Goal: Navigation & Orientation: Find specific page/section

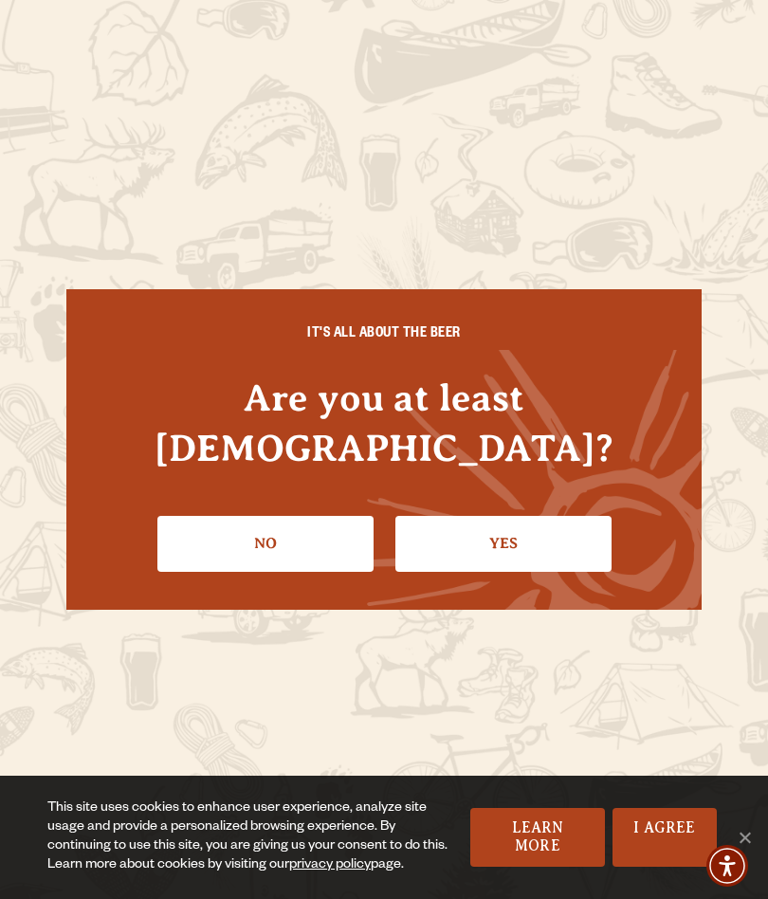
click at [524, 523] on link "Yes" at bounding box center [503, 543] width 216 height 55
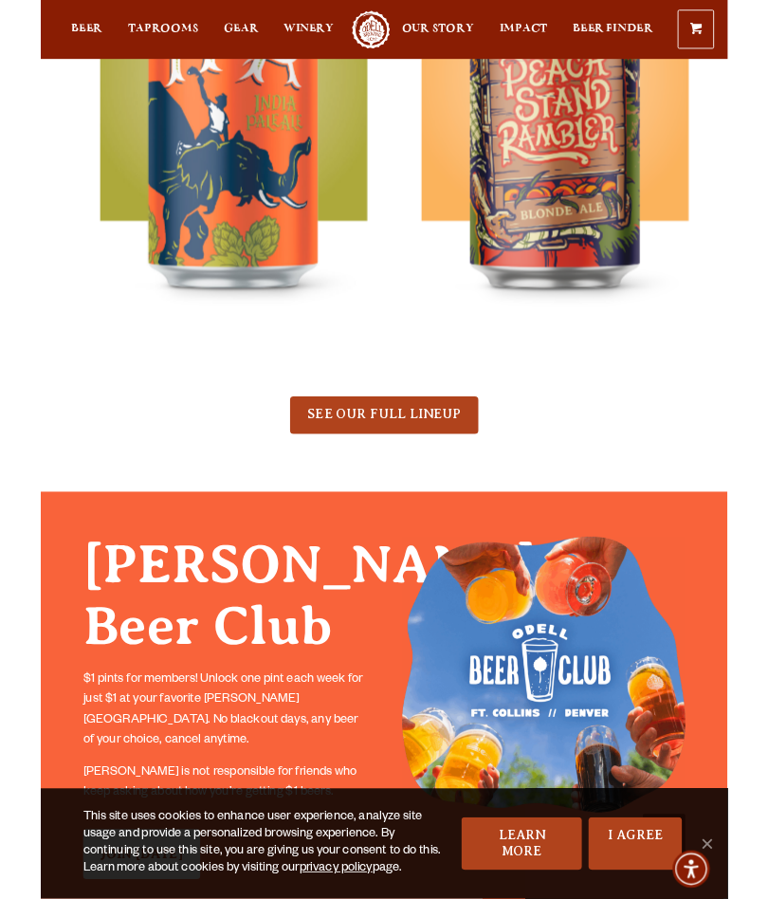
scroll to position [1215, 0]
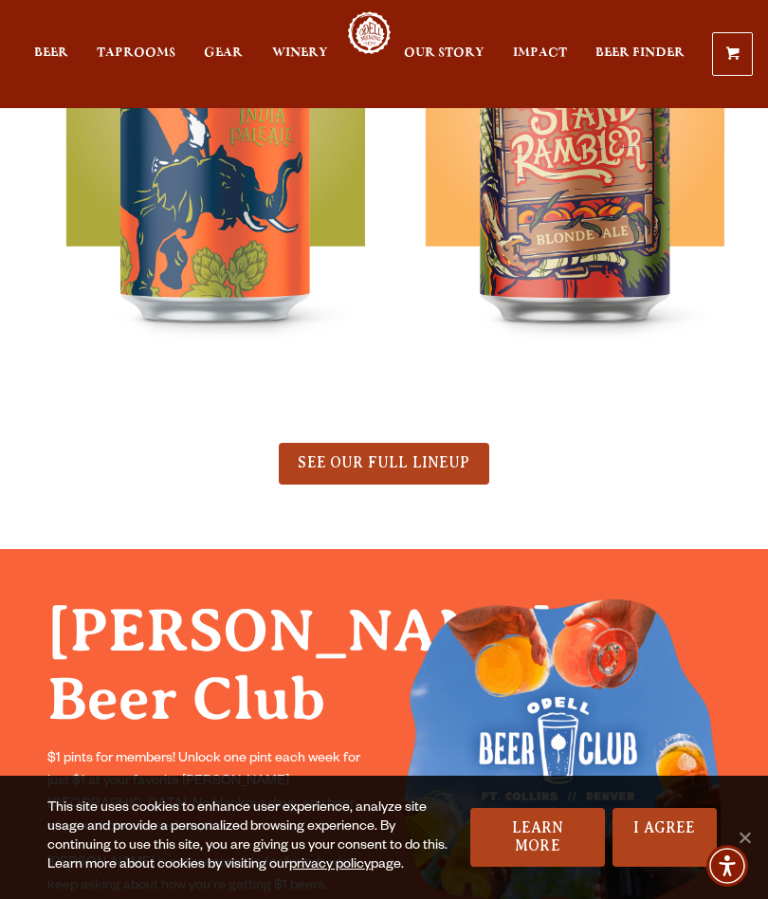
click at [451, 465] on span "SEE OUR FULL LINEUP" at bounding box center [384, 462] width 172 height 17
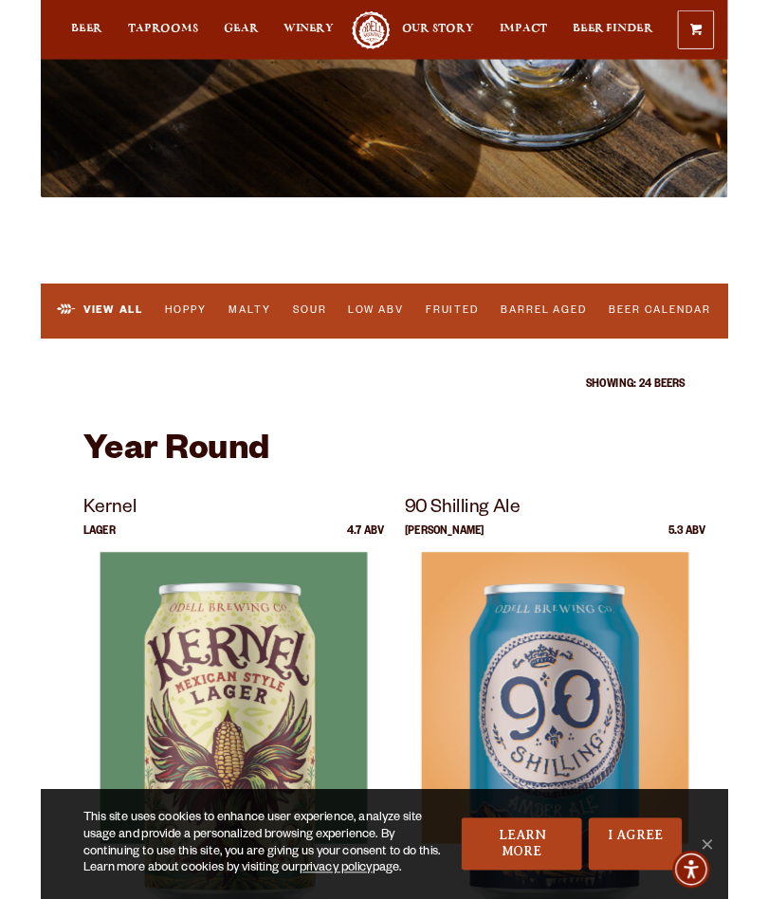
scroll to position [381, 0]
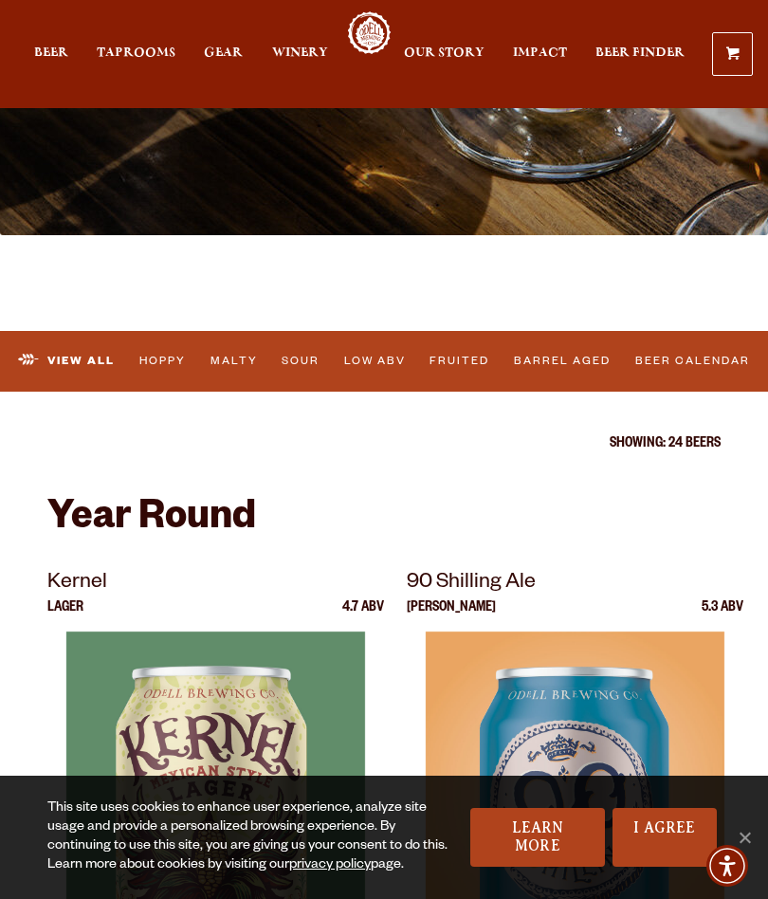
click at [577, 368] on link "Barrel Aged" at bounding box center [562, 361] width 109 height 40
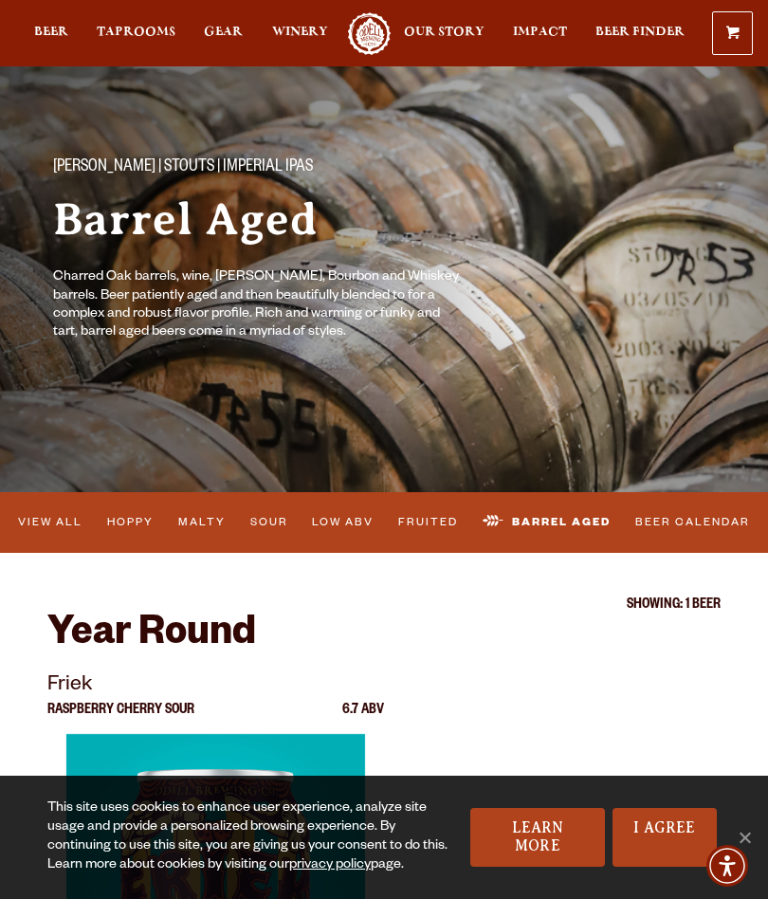
scroll to position [28, 0]
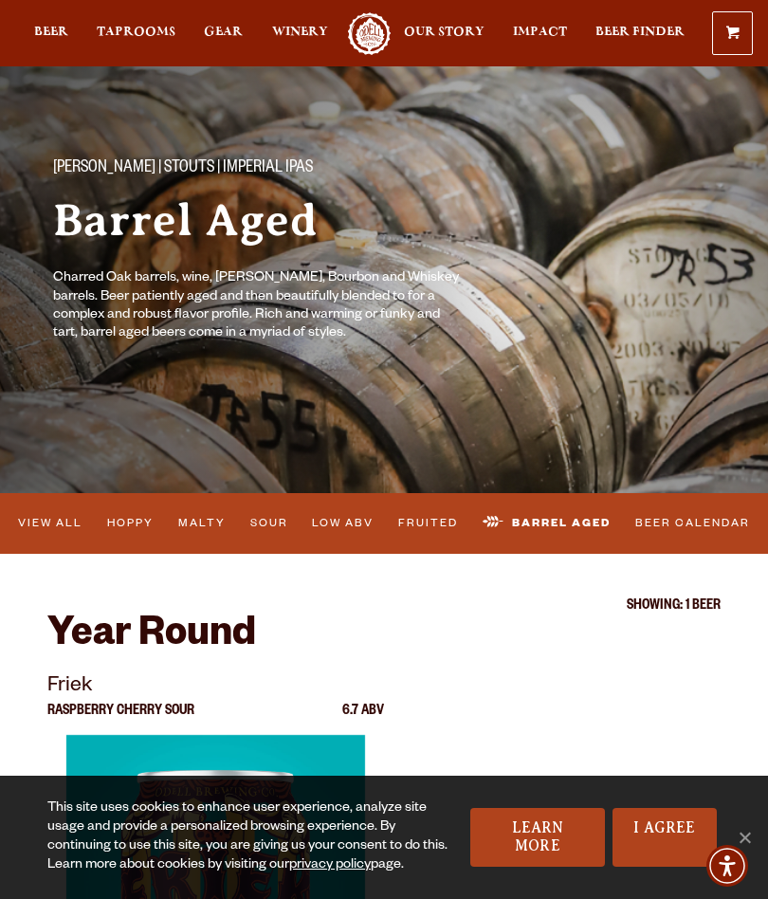
click at [220, 523] on link "Malty" at bounding box center [202, 524] width 60 height 40
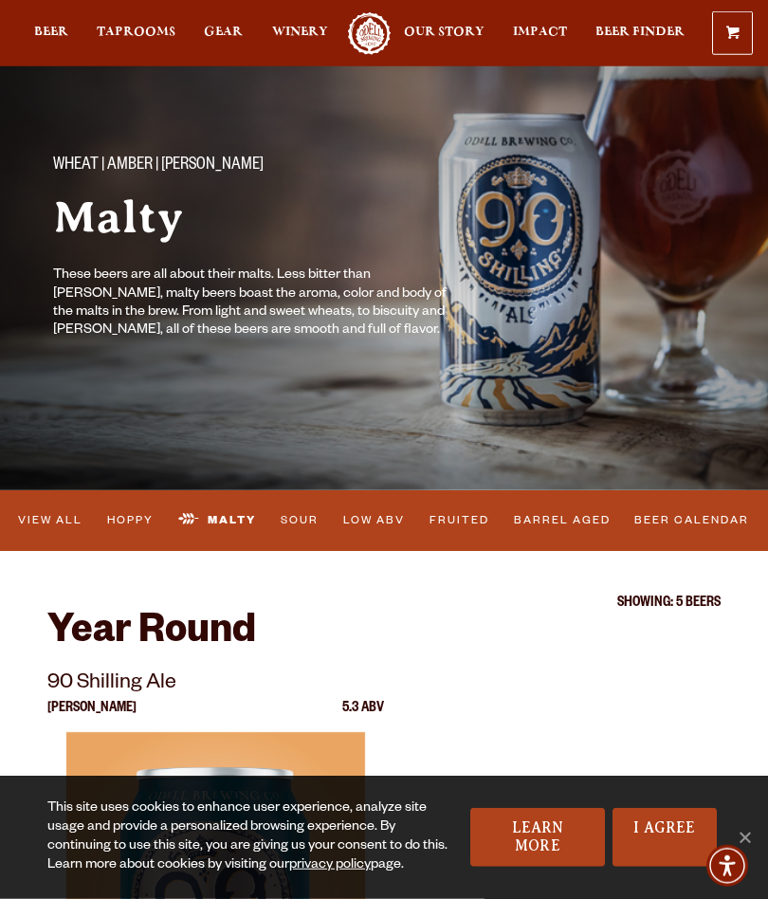
scroll to position [48, 0]
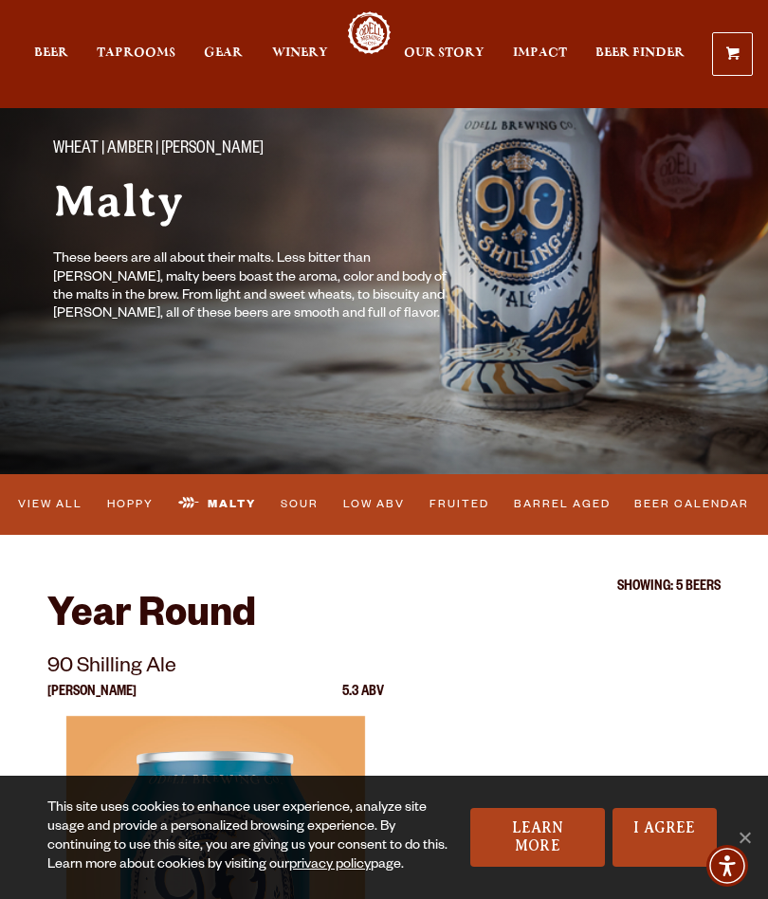
click at [680, 505] on link "Beer Calendar" at bounding box center [692, 505] width 127 height 40
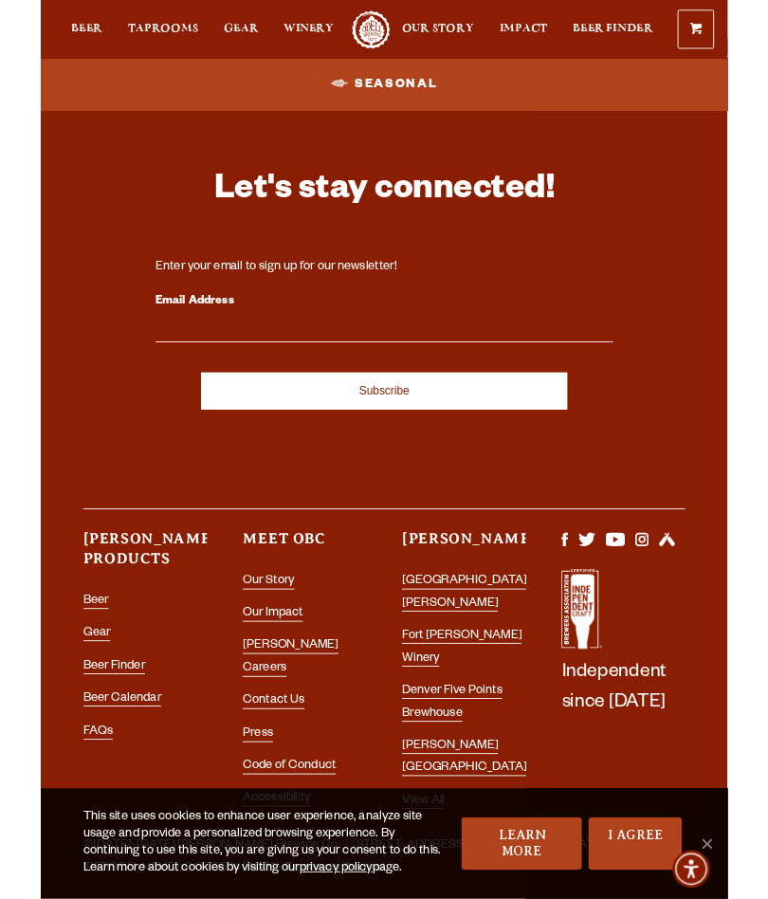
scroll to position [2418, 0]
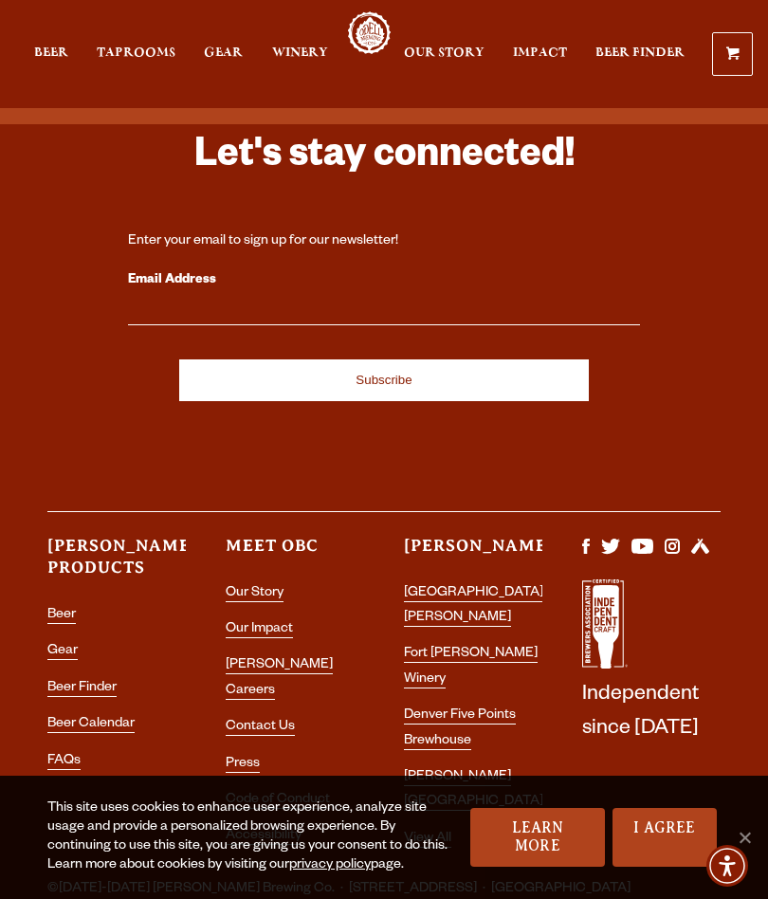
click at [451, 593] on link "[GEOGRAPHIC_DATA][PERSON_NAME]" at bounding box center [473, 606] width 139 height 41
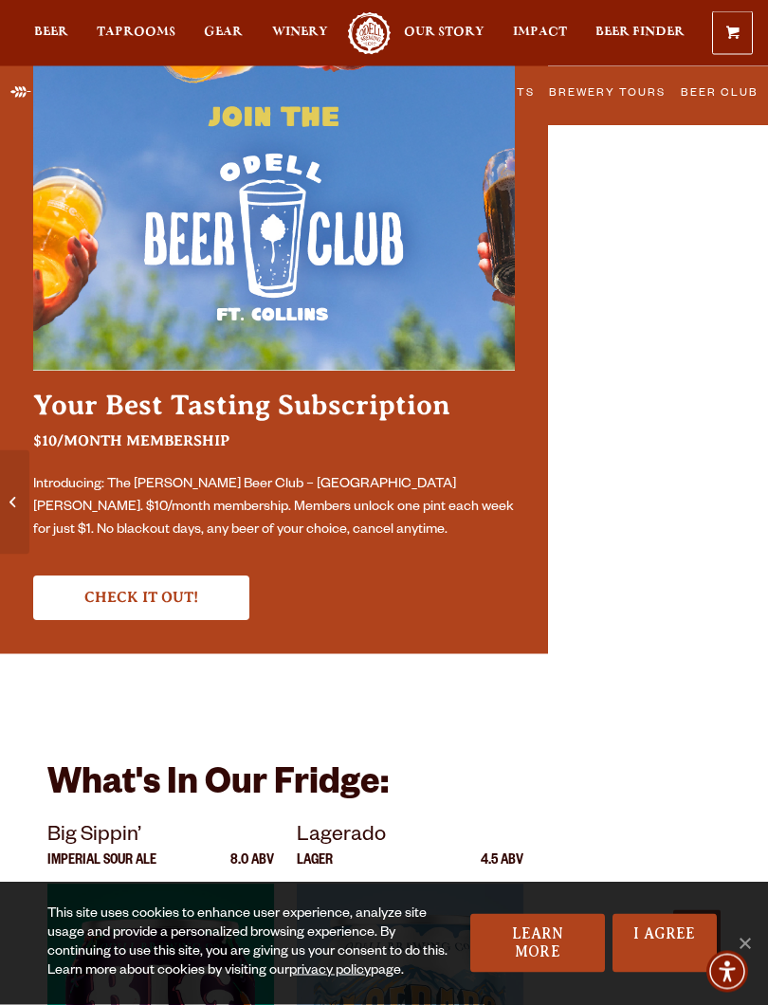
scroll to position [6734, 0]
